Goal: Task Accomplishment & Management: Use online tool/utility

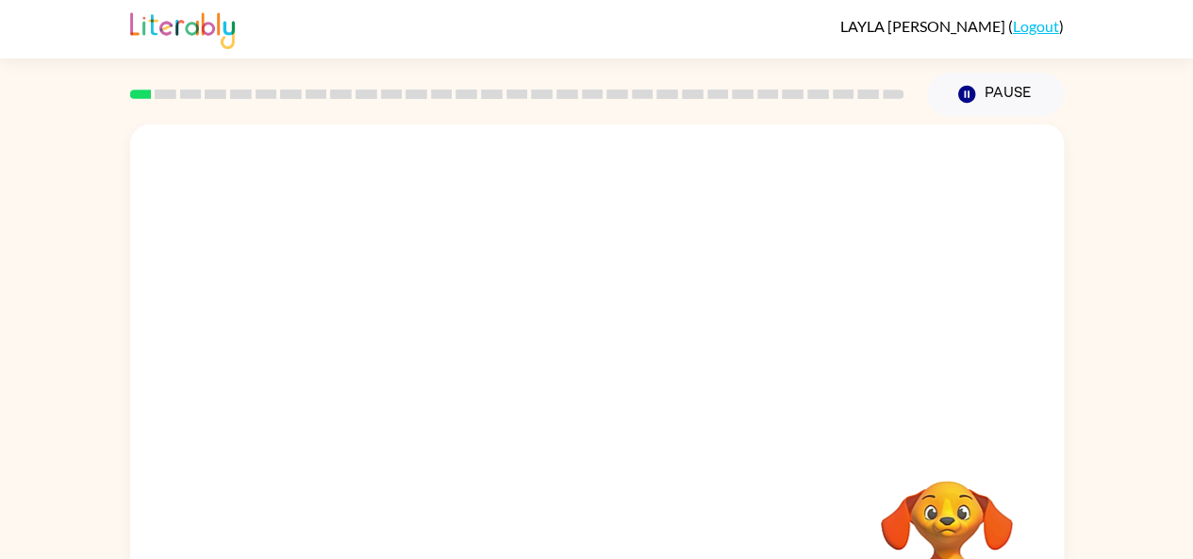
click at [1027, 27] on link "Logout" at bounding box center [1035, 26] width 46 height 18
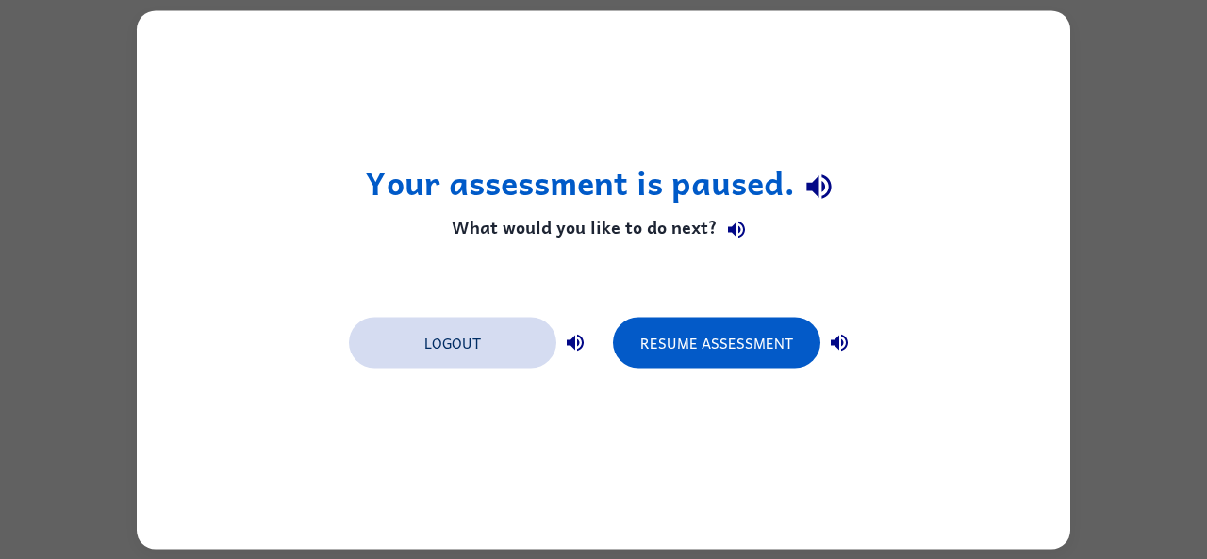
click at [422, 359] on button "Logout" at bounding box center [452, 342] width 207 height 51
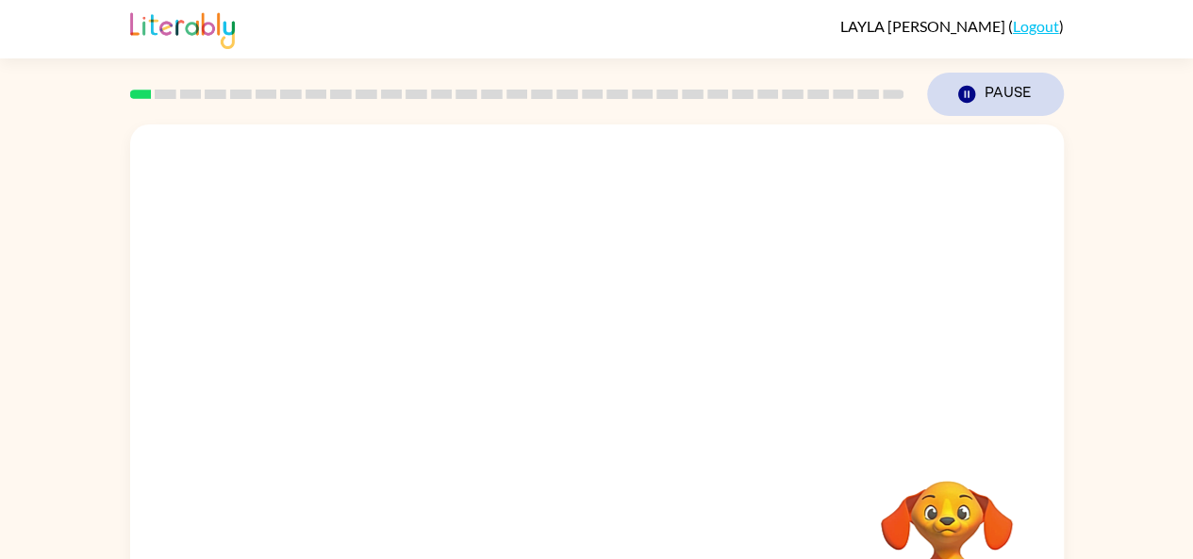
click at [967, 92] on icon "Pause" at bounding box center [966, 94] width 21 height 21
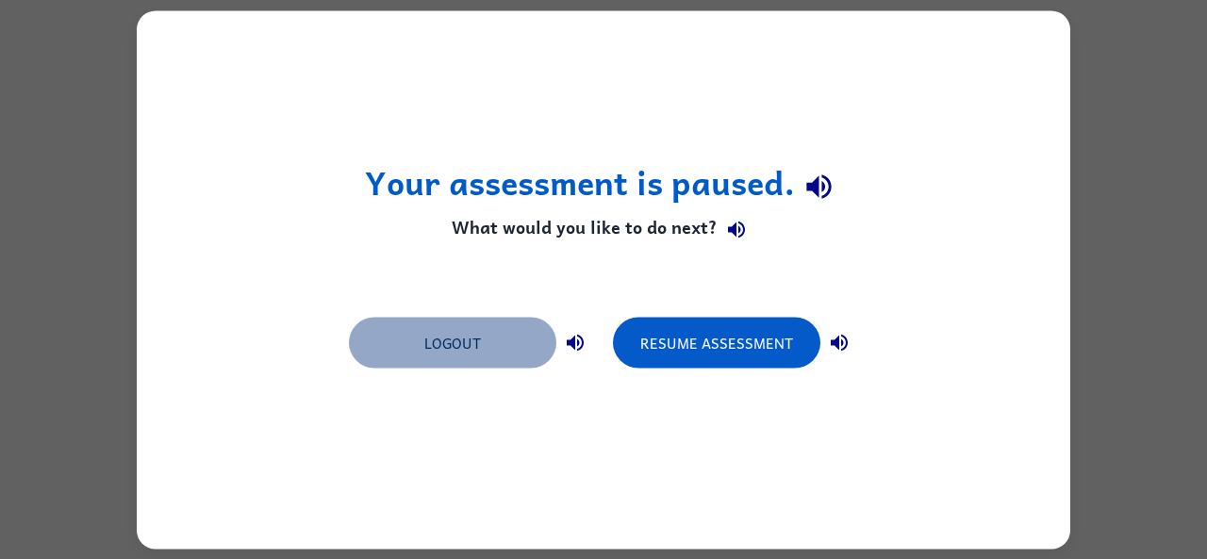
click at [521, 347] on button "Logout" at bounding box center [452, 342] width 207 height 51
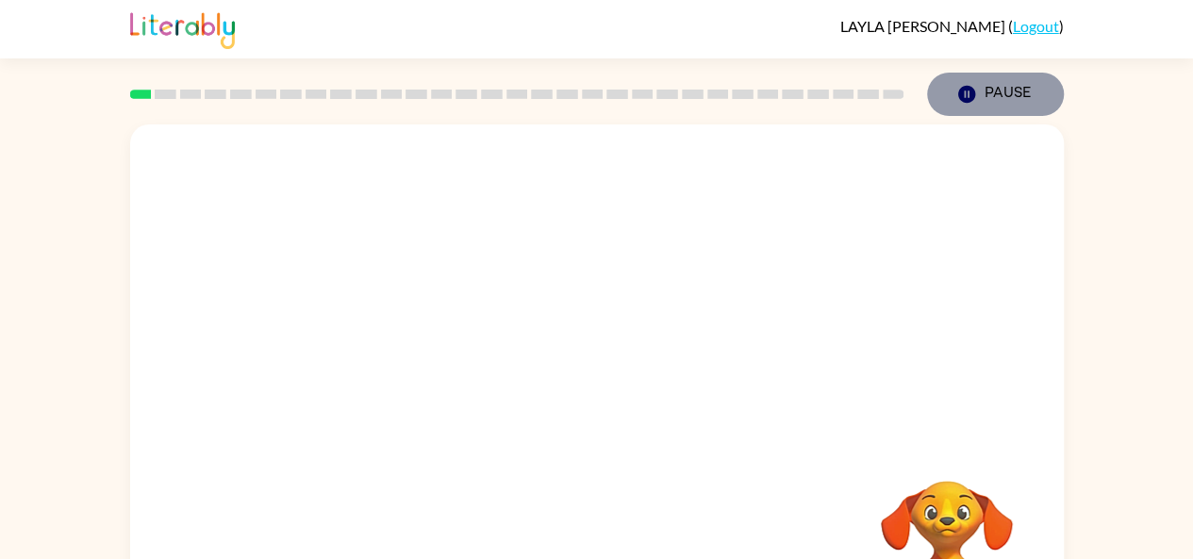
click at [1008, 91] on button "Pause Pause" at bounding box center [995, 94] width 137 height 43
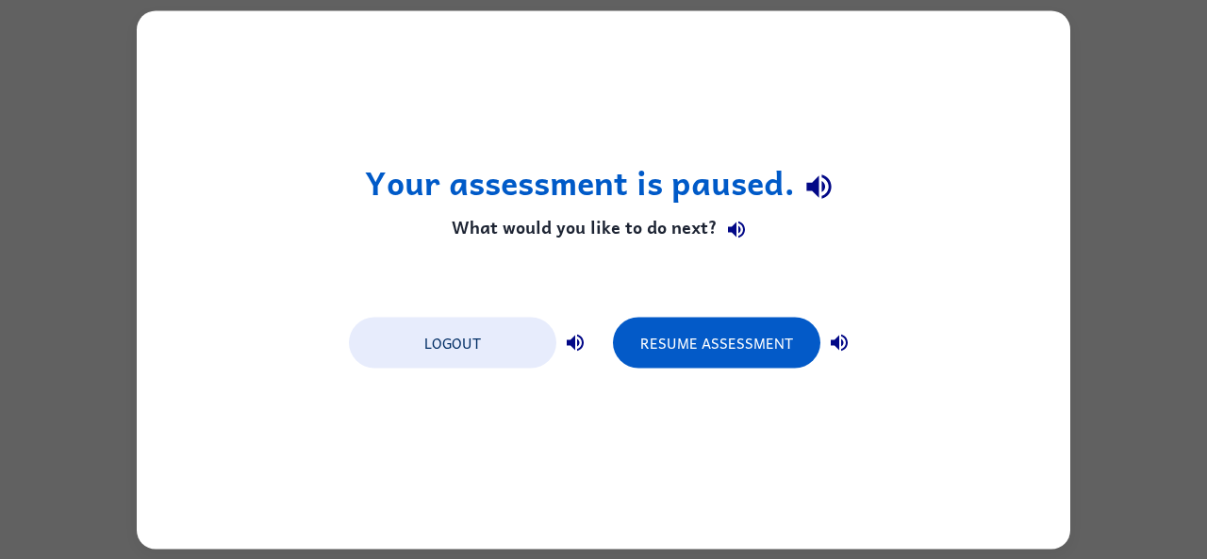
click at [413, 312] on div "Logout Resume Assessment" at bounding box center [603, 341] width 528 height 72
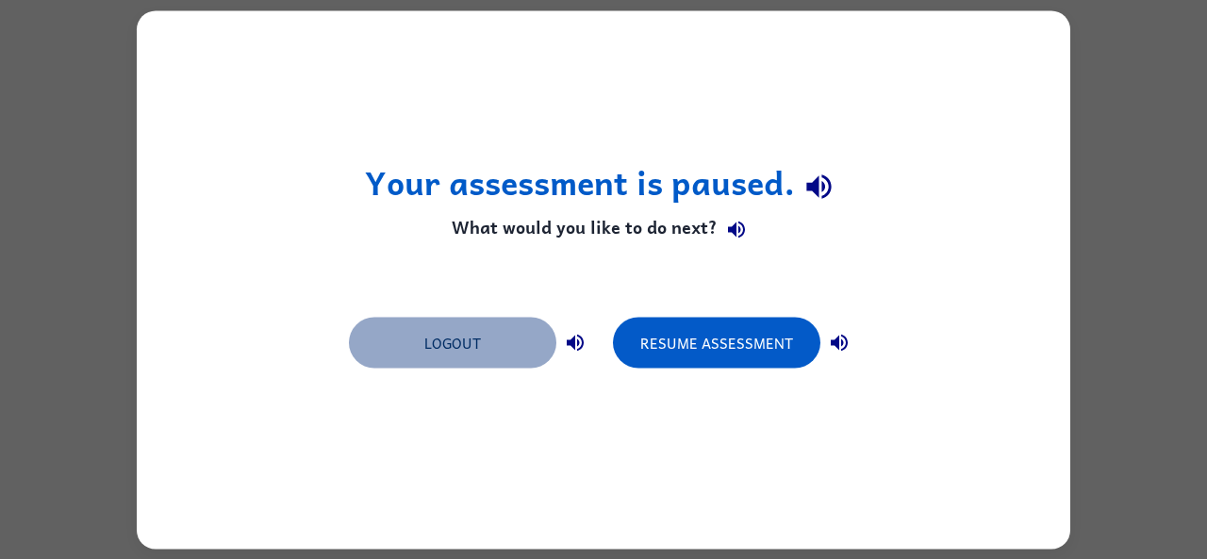
click at [419, 318] on button "Logout" at bounding box center [452, 342] width 207 height 51
